Goal: Find specific page/section: Find specific page/section

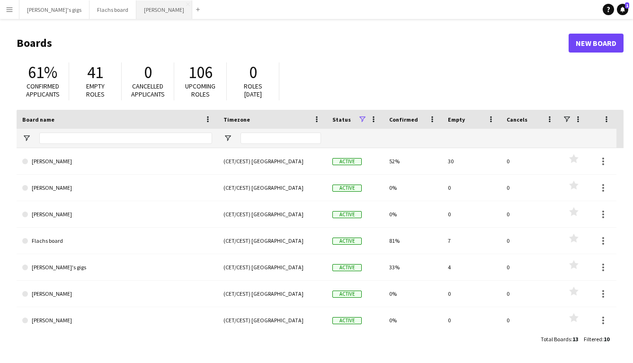
click at [136, 10] on button "Asger Gigs Close" at bounding box center [164, 9] width 56 height 18
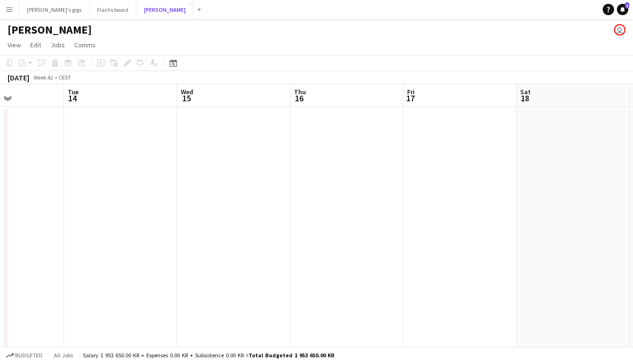
scroll to position [0, 417]
